Goal: Check status: Verify the current state of an ongoing process or item

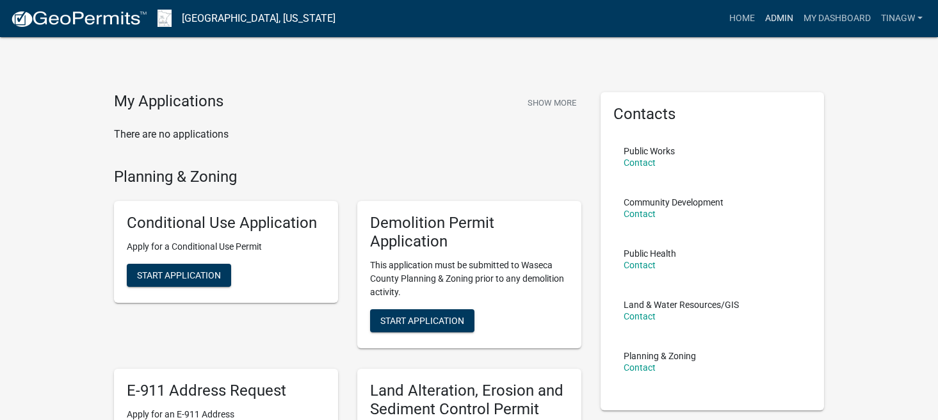
click at [776, 15] on link "Admin" at bounding box center [779, 18] width 38 height 24
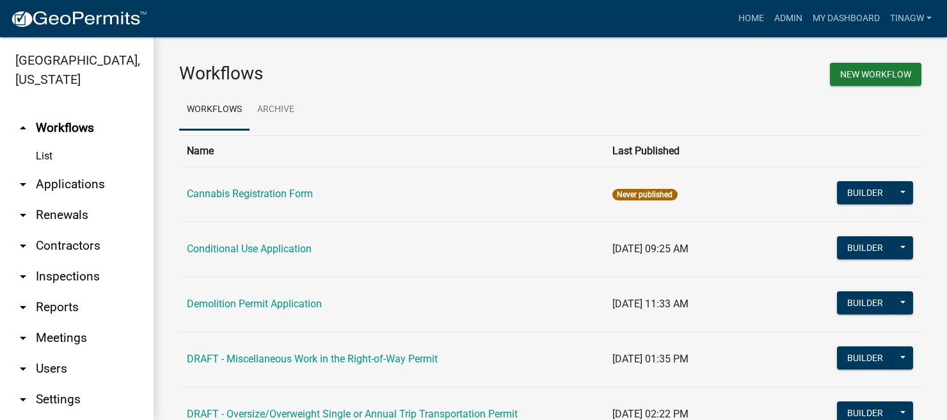
click at [53, 182] on link "arrow_drop_down Applications" at bounding box center [77, 184] width 154 height 31
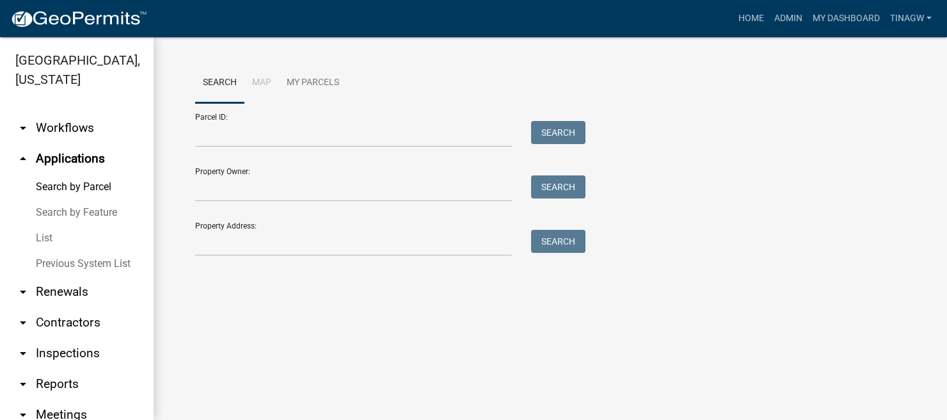
click at [43, 237] on link "List" at bounding box center [77, 238] width 154 height 26
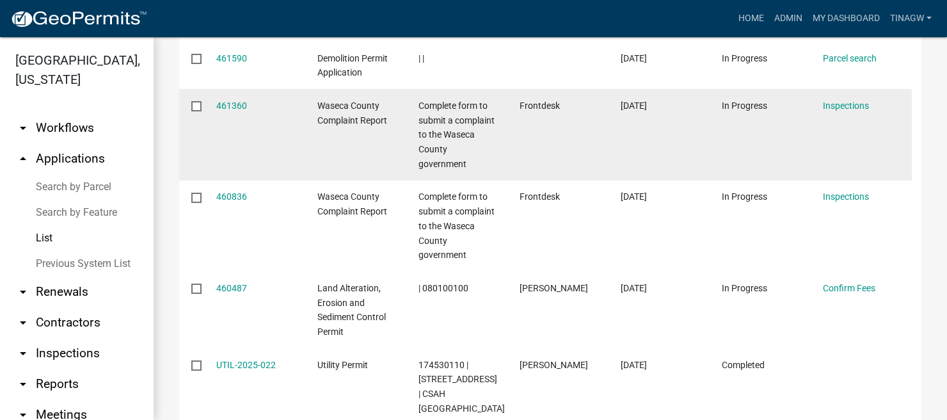
scroll to position [640, 0]
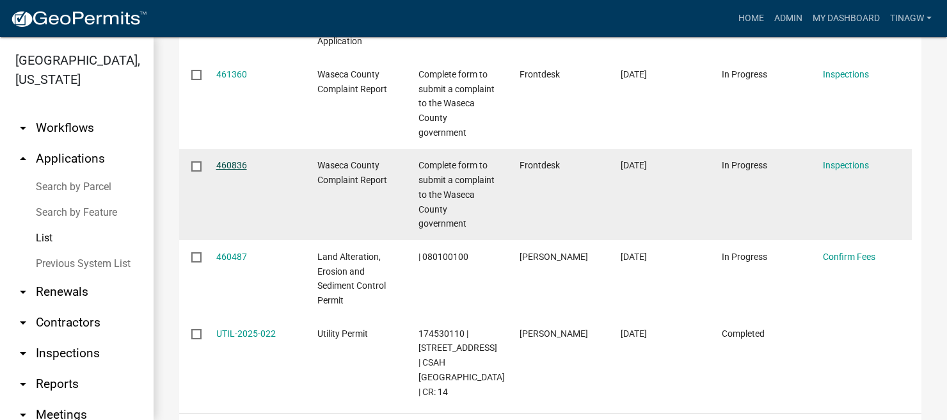
click at [236, 170] on link "460836" at bounding box center [231, 165] width 31 height 10
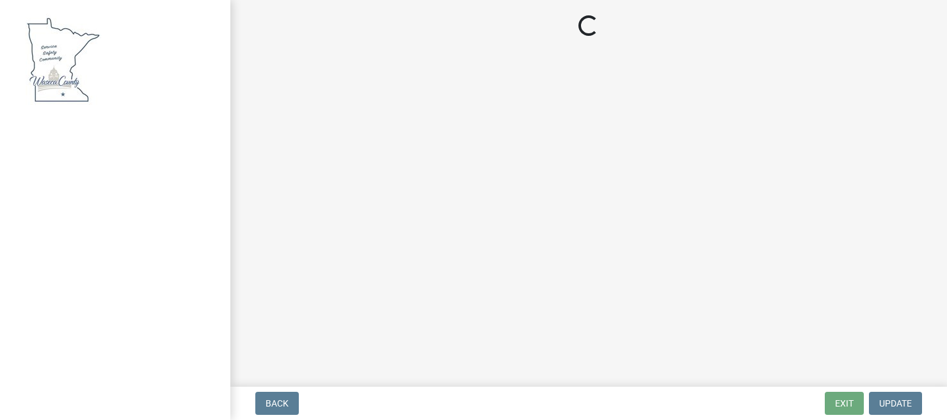
select select "2d9e2ede-ff67-4d7f-8ae7-e5366f5a539d"
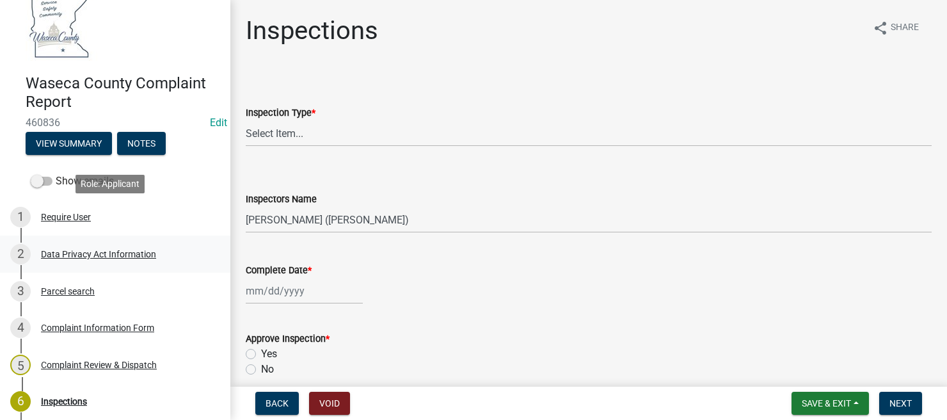
scroll to position [86, 0]
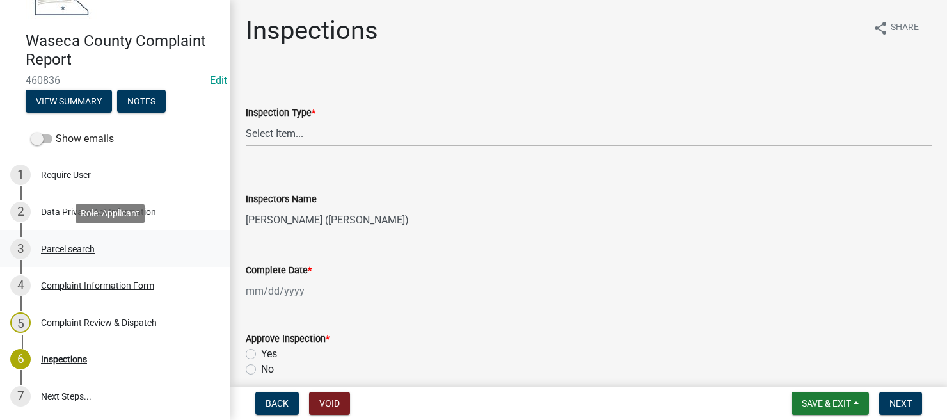
click at [61, 245] on div "Parcel search" at bounding box center [68, 248] width 54 height 9
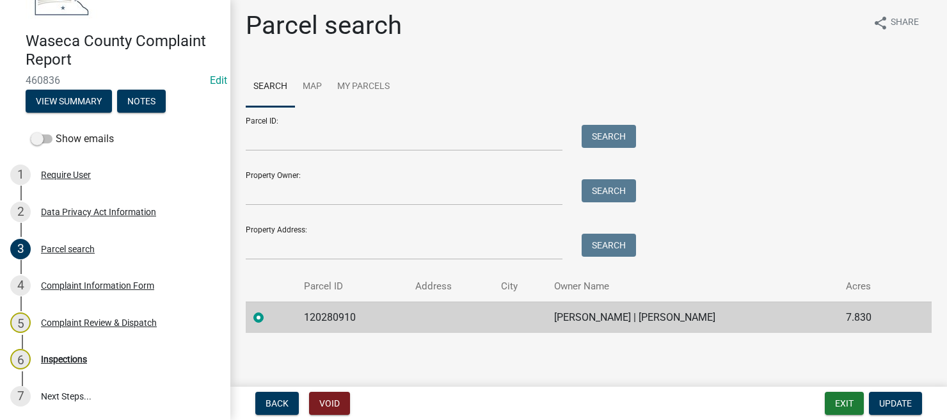
scroll to position [6, 0]
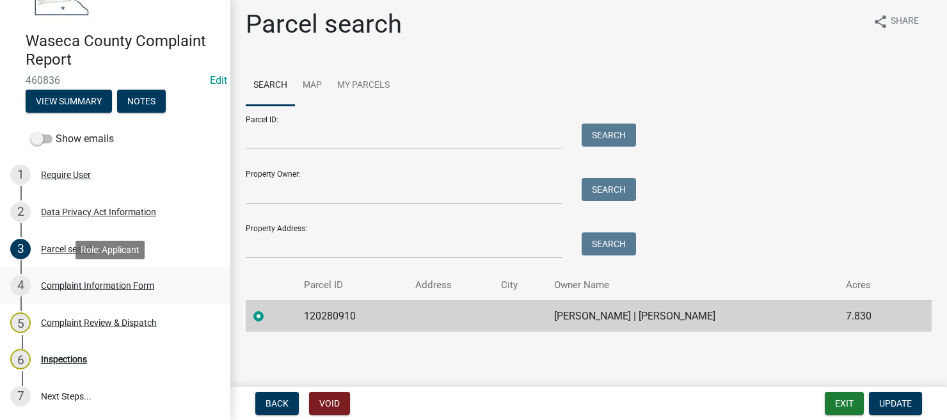
click at [75, 285] on div "Complaint Information Form" at bounding box center [97, 285] width 113 height 9
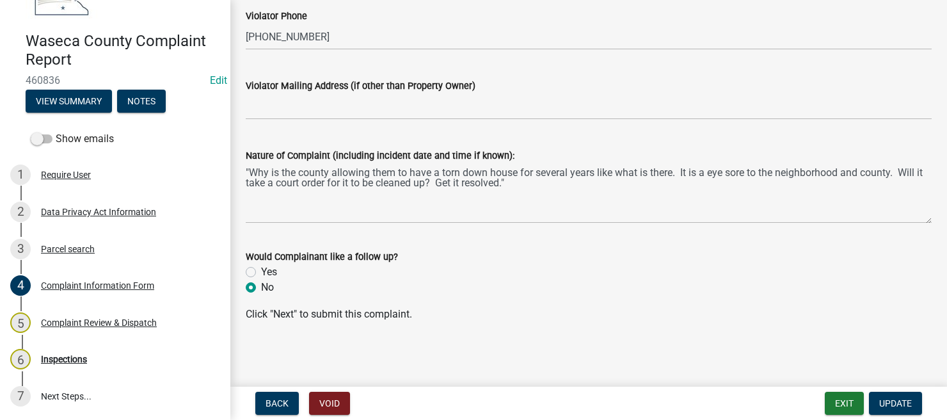
scroll to position [671, 0]
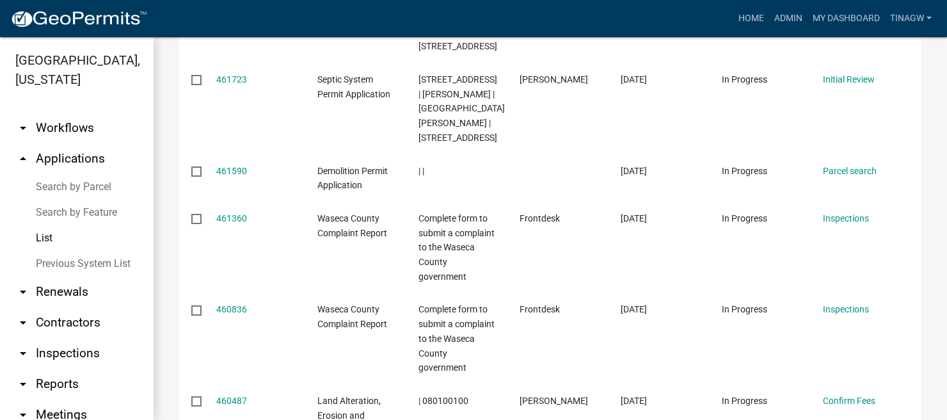
scroll to position [512, 0]
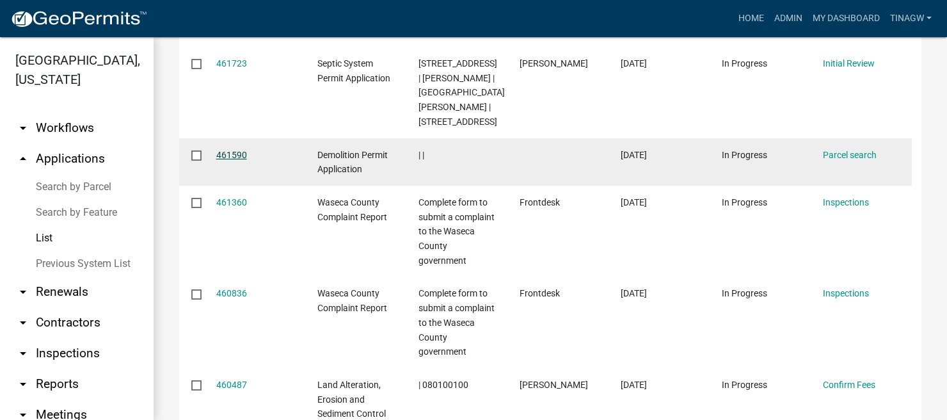
click at [234, 160] on link "461590" at bounding box center [231, 155] width 31 height 10
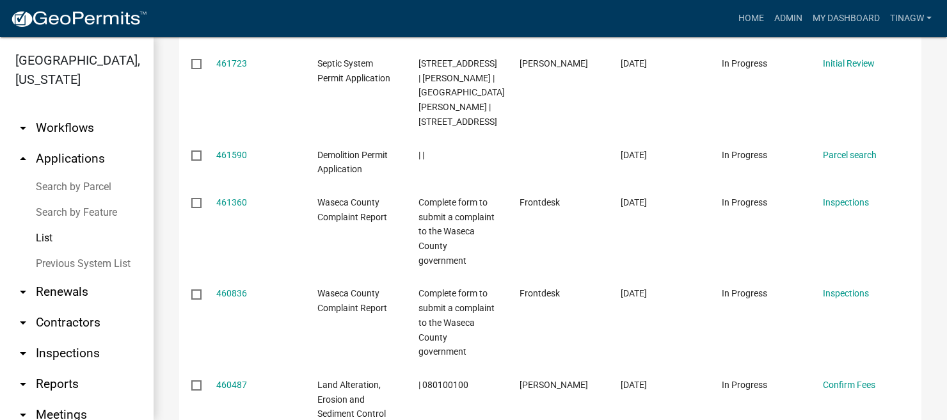
scroll to position [576, 0]
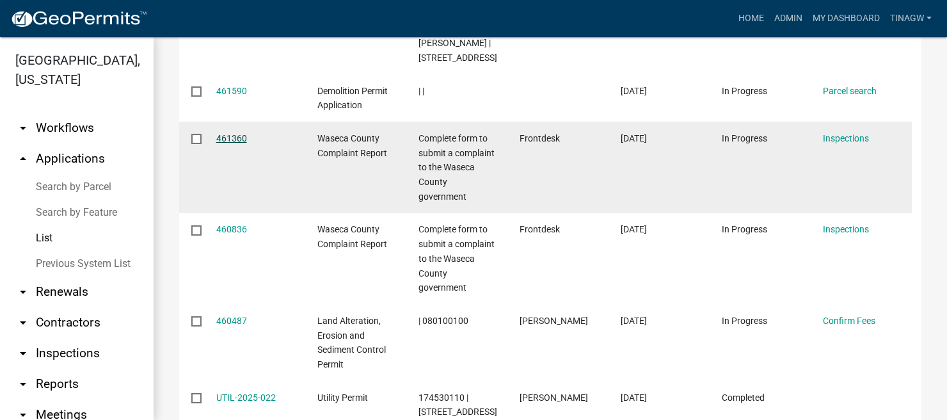
click at [230, 143] on link "461360" at bounding box center [231, 138] width 31 height 10
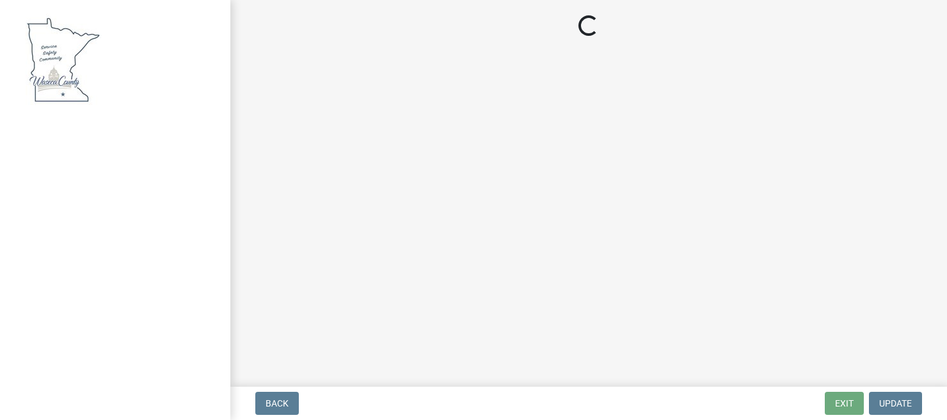
select select "2d9e2ede-ff67-4d7f-8ae7-e5366f5a539d"
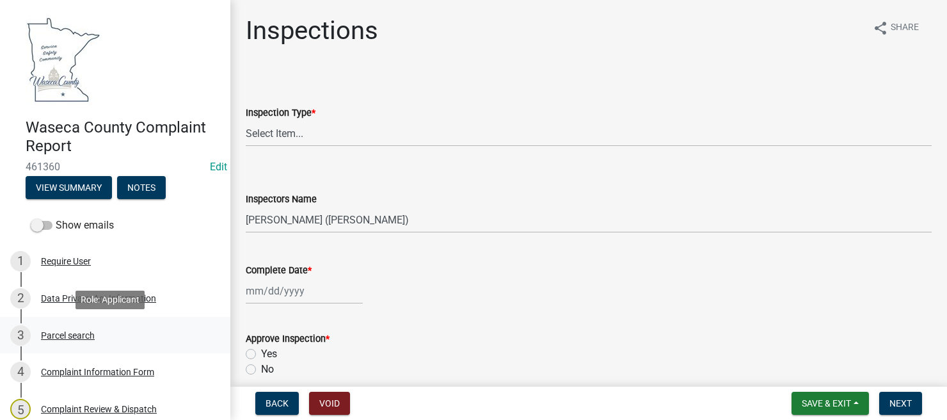
click at [59, 335] on div "Parcel search" at bounding box center [68, 335] width 54 height 9
